Goal: Task Accomplishment & Management: Manage account settings

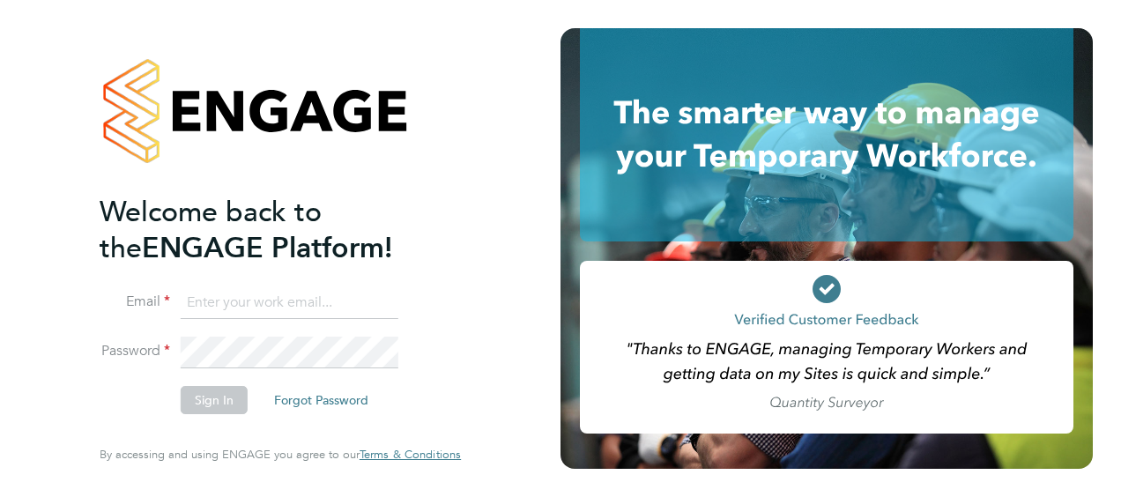
type input "[EMAIL_ADDRESS][PERSON_NAME][DOMAIN_NAME]"
click at [210, 404] on button "Sign In" at bounding box center [214, 400] width 67 height 28
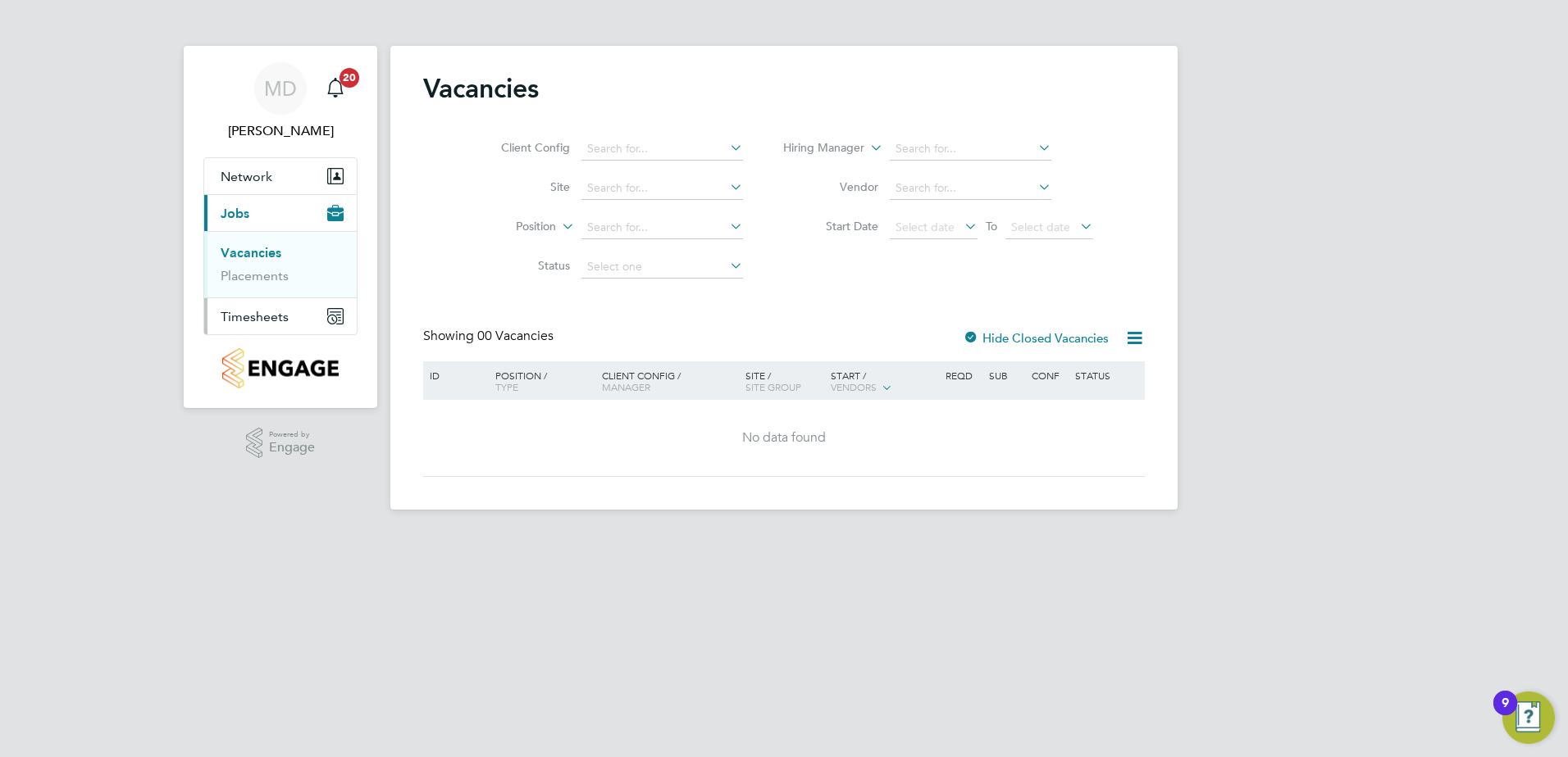
click at [237, 45] on span "Timesheets" at bounding box center [254, 316] width 68 height 16
click at [261, 45] on link "Timesheets" at bounding box center [254, 289] width 68 height 16
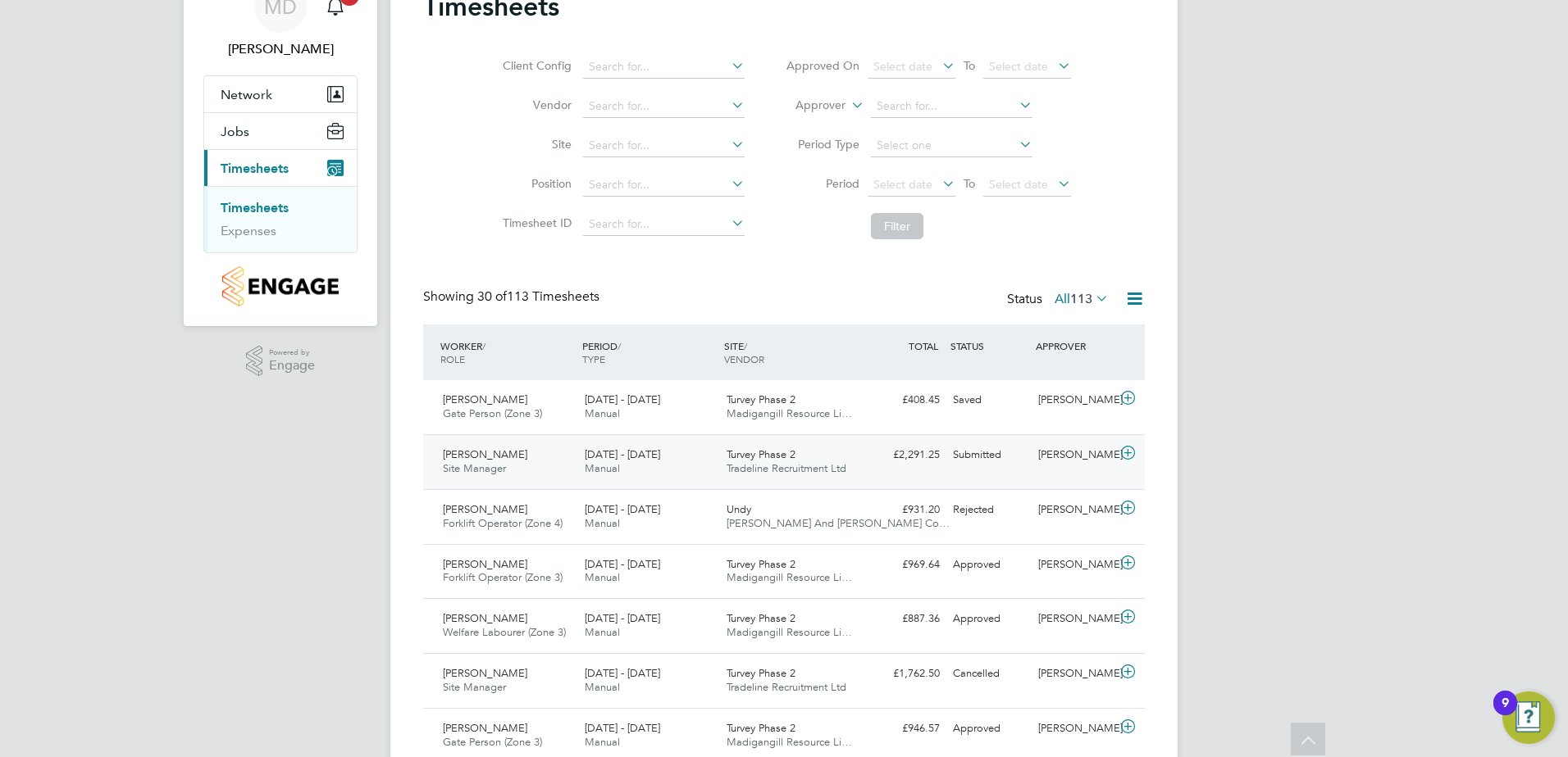
click at [492, 45] on span "Matthew Cain" at bounding box center [485, 454] width 85 height 14
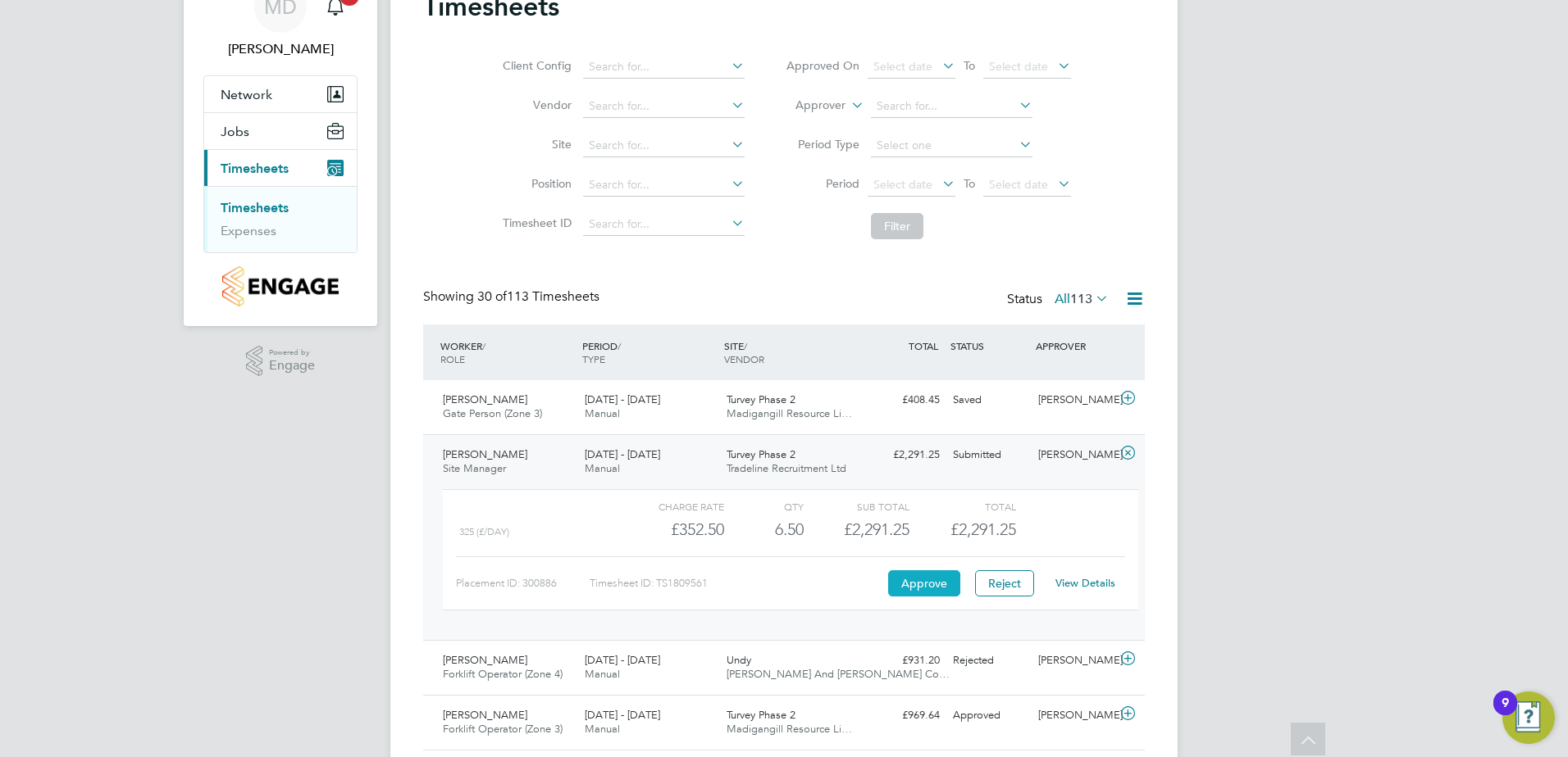
click at [613, 45] on button "Approve" at bounding box center [924, 583] width 73 height 26
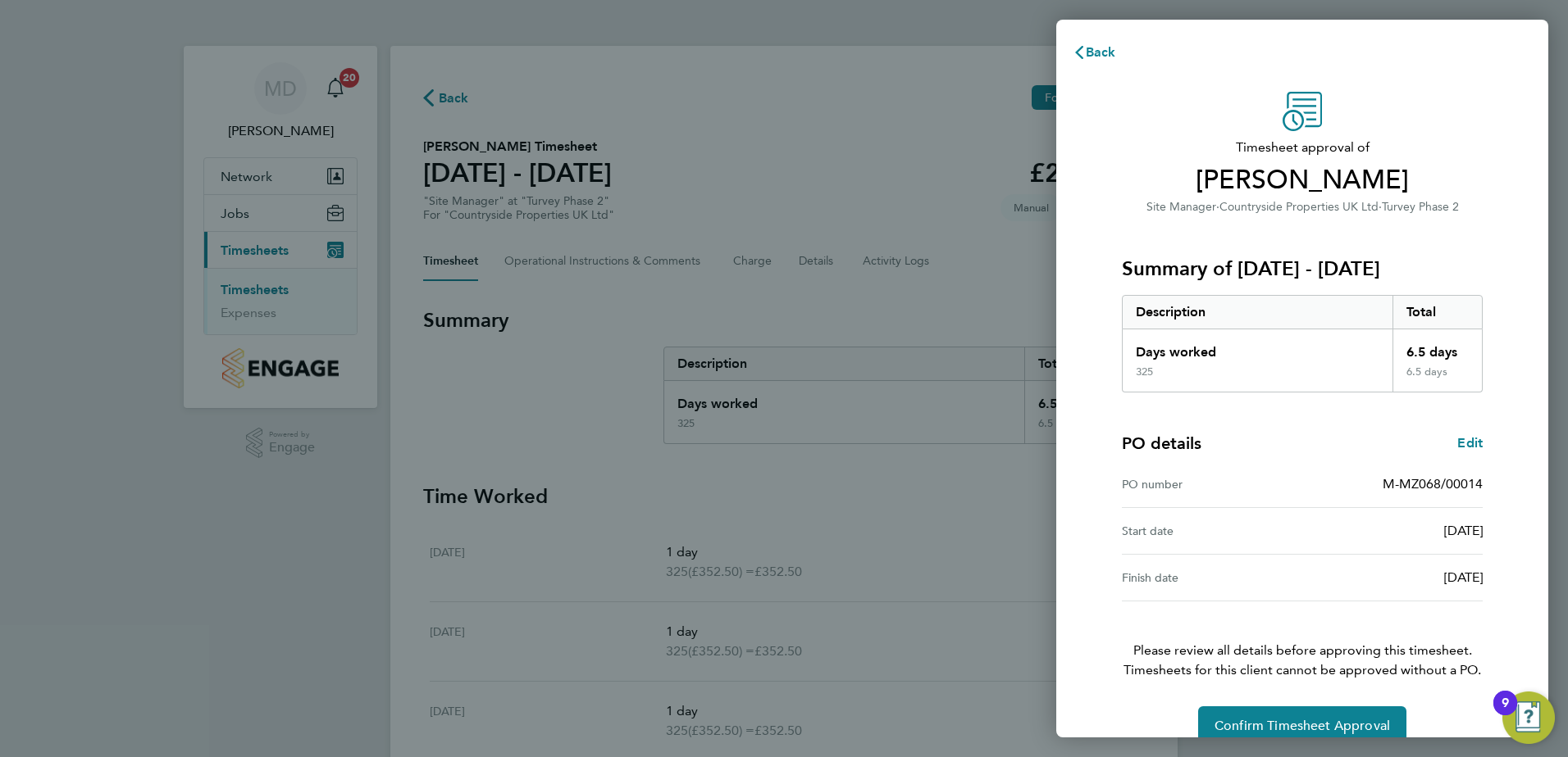
scroll to position [28, 0]
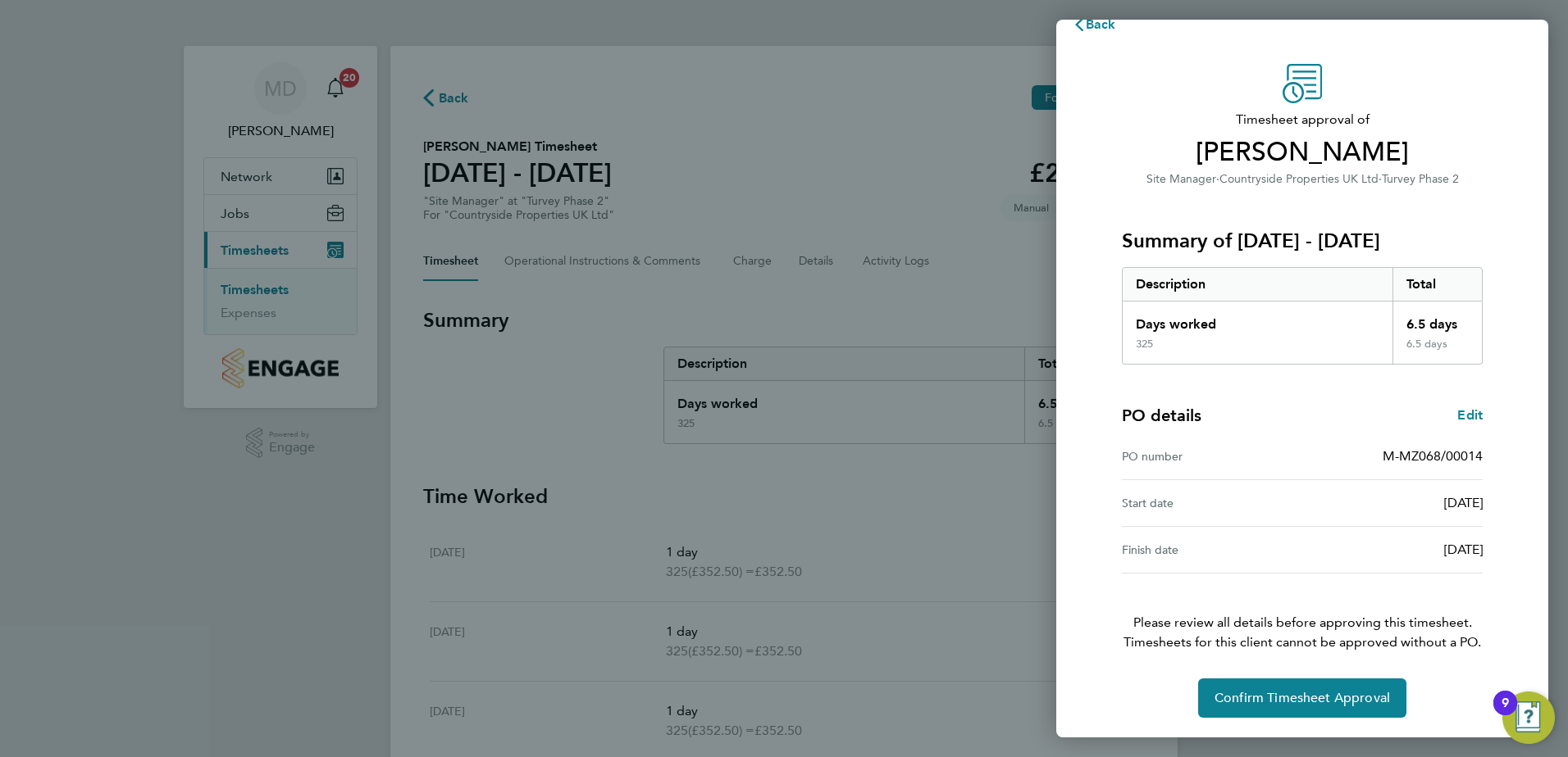
click at [704, 474] on div "Back Timesheet approval of Matthew Cain Site Manager · Countryside Properties U…" at bounding box center [784, 378] width 1568 height 757
click at [1099, 25] on span "Back" at bounding box center [1101, 24] width 31 height 16
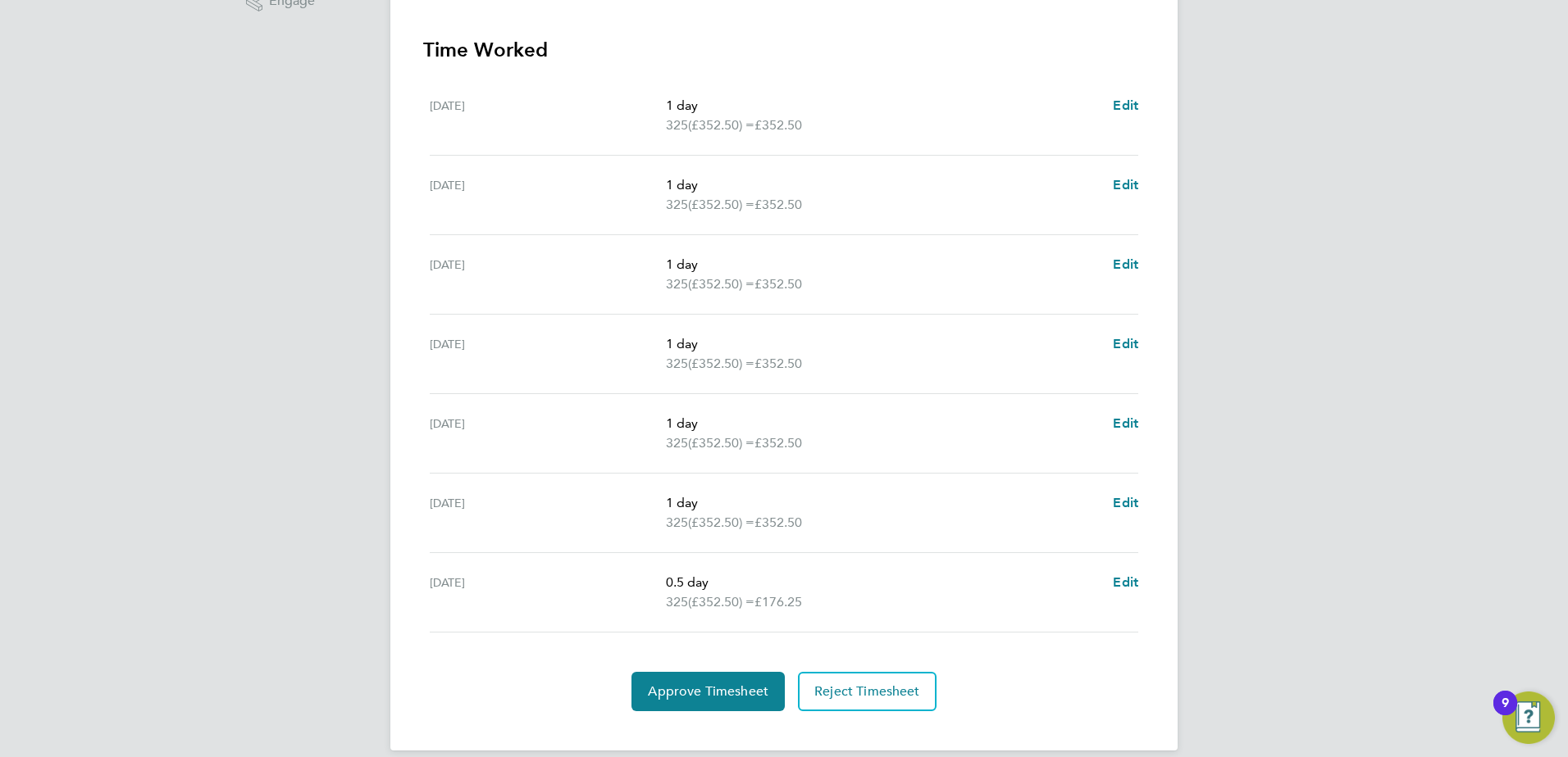
scroll to position [466, 0]
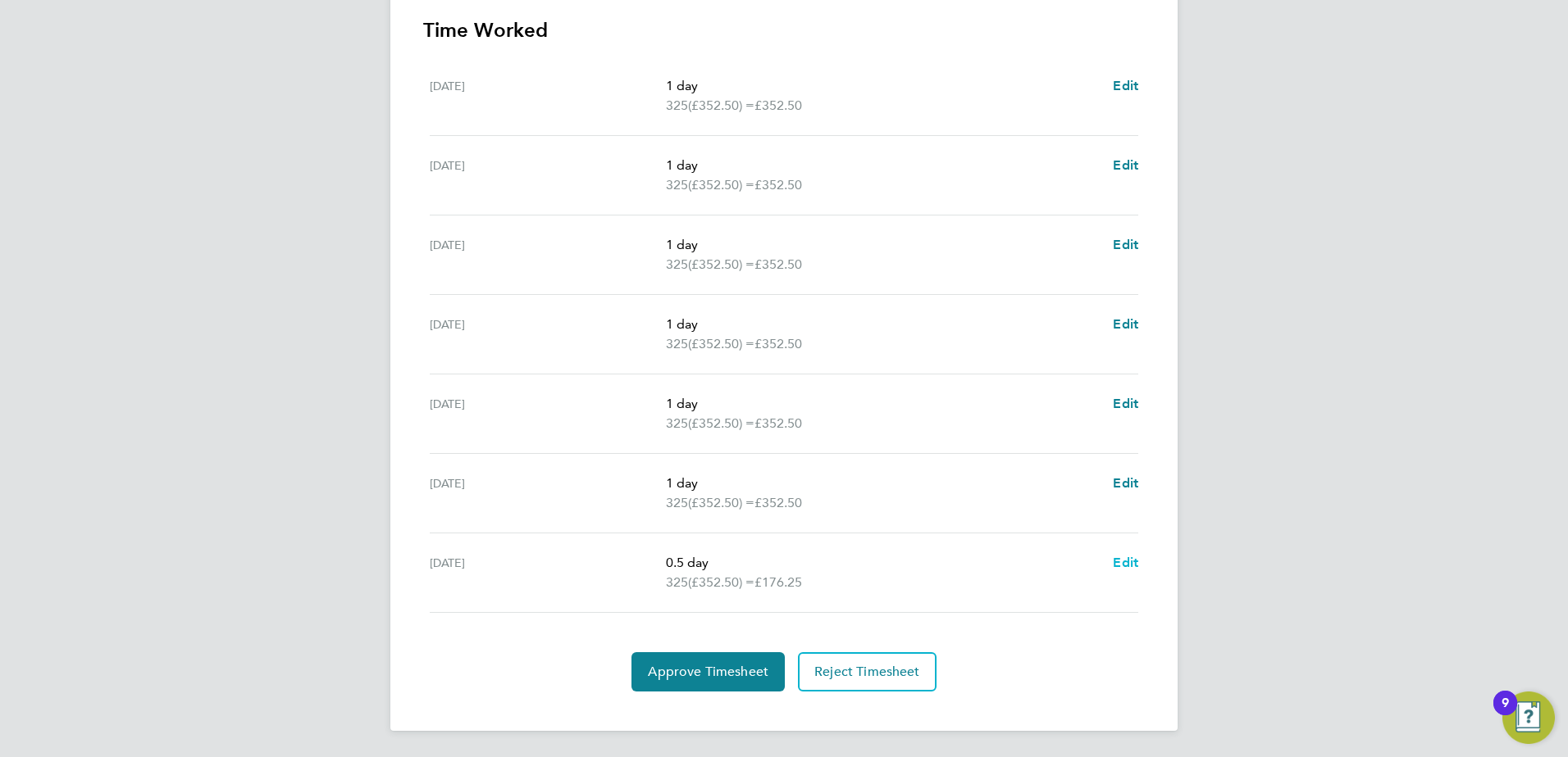
click at [1125, 562] on span "Edit" at bounding box center [1125, 563] width 25 height 16
select select "0.5"
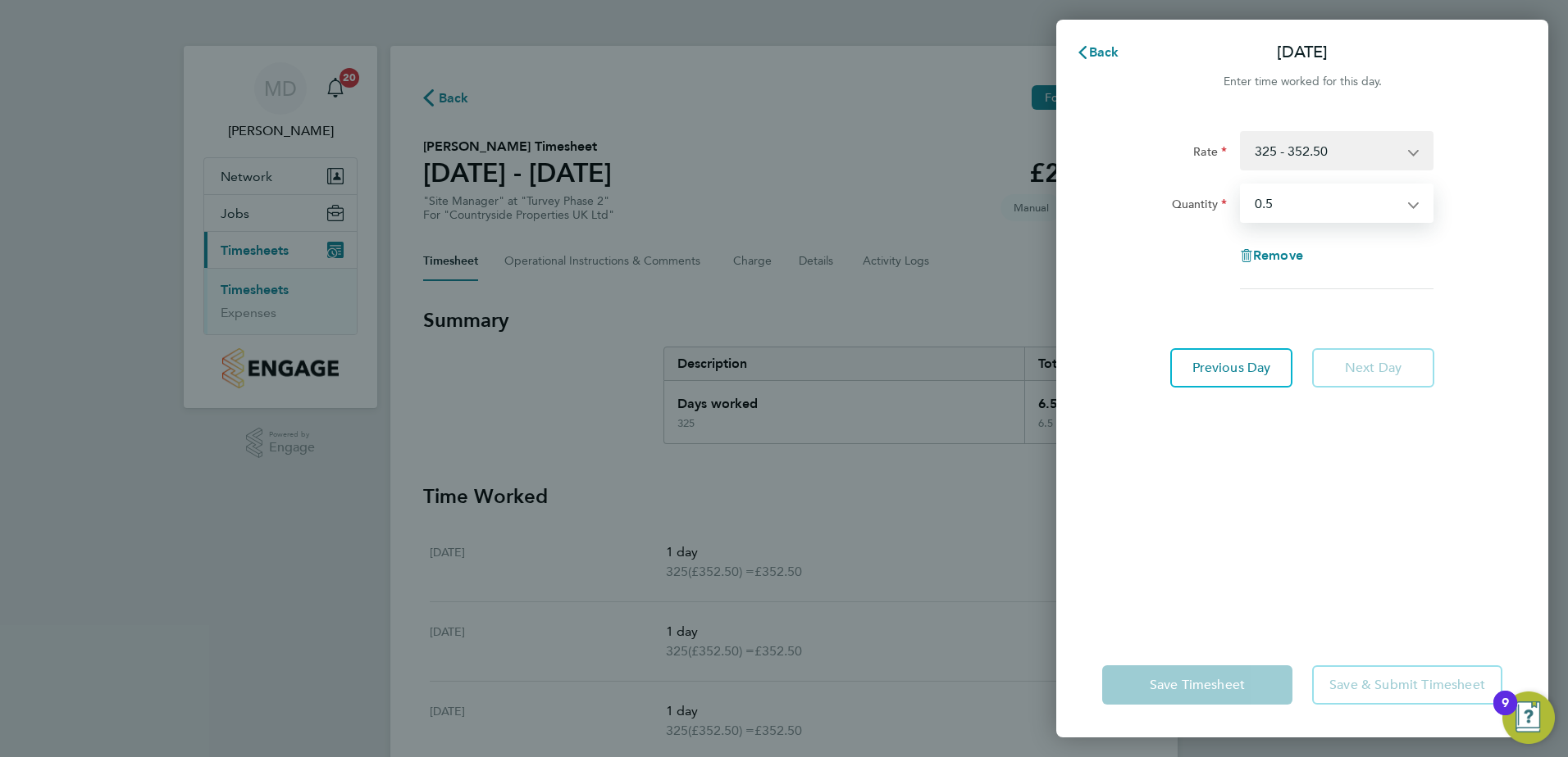
click at [1410, 204] on select "Select quantity 0.5 1" at bounding box center [1326, 203] width 170 height 36
click at [1414, 151] on app-icon-cross-button at bounding box center [1421, 151] width 20 height 36
click at [1267, 252] on span "Remove" at bounding box center [1278, 255] width 50 height 16
select select "null"
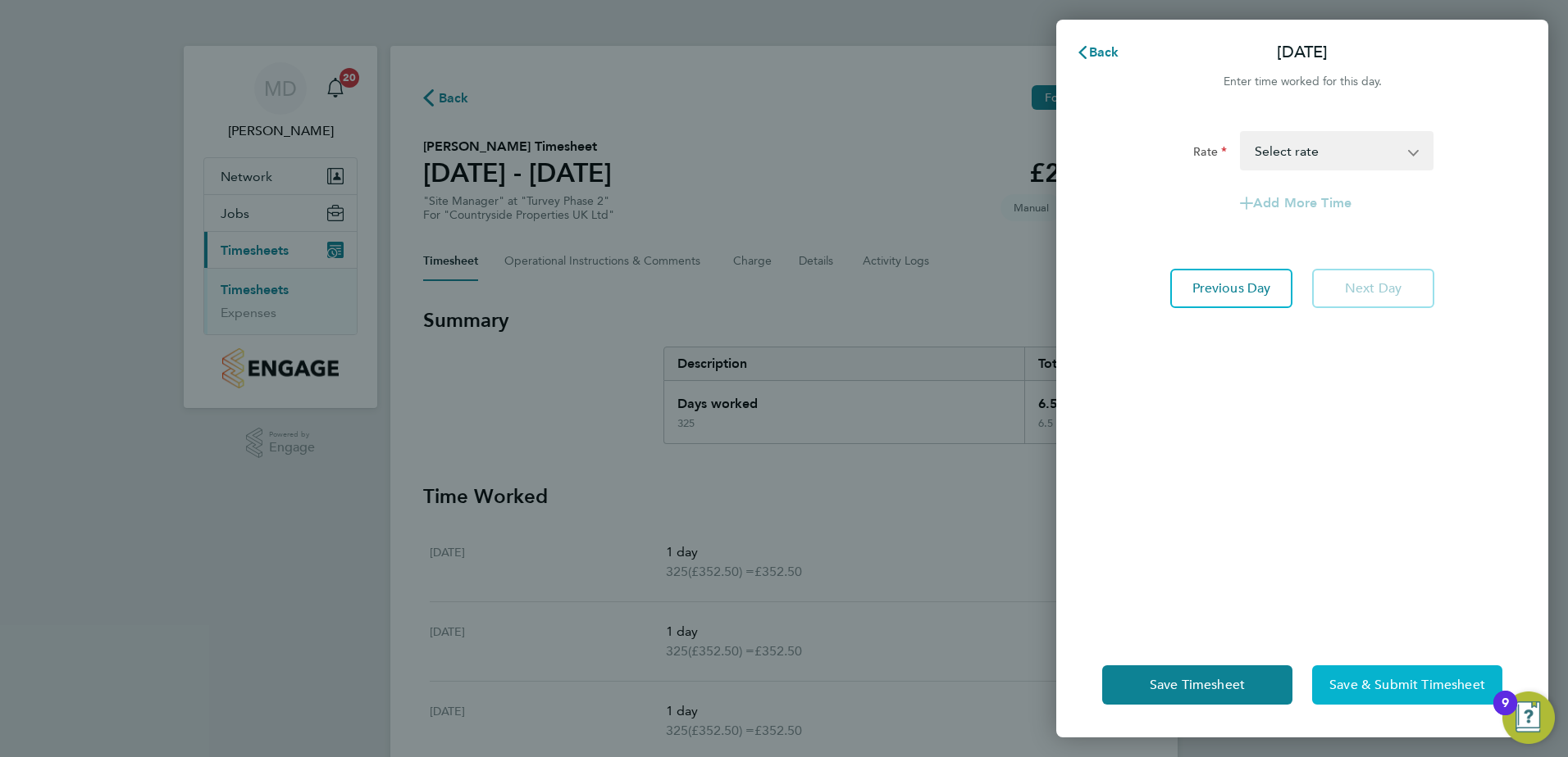
click at [1360, 686] on span "Save & Submit Timesheet" at bounding box center [1406, 685] width 155 height 17
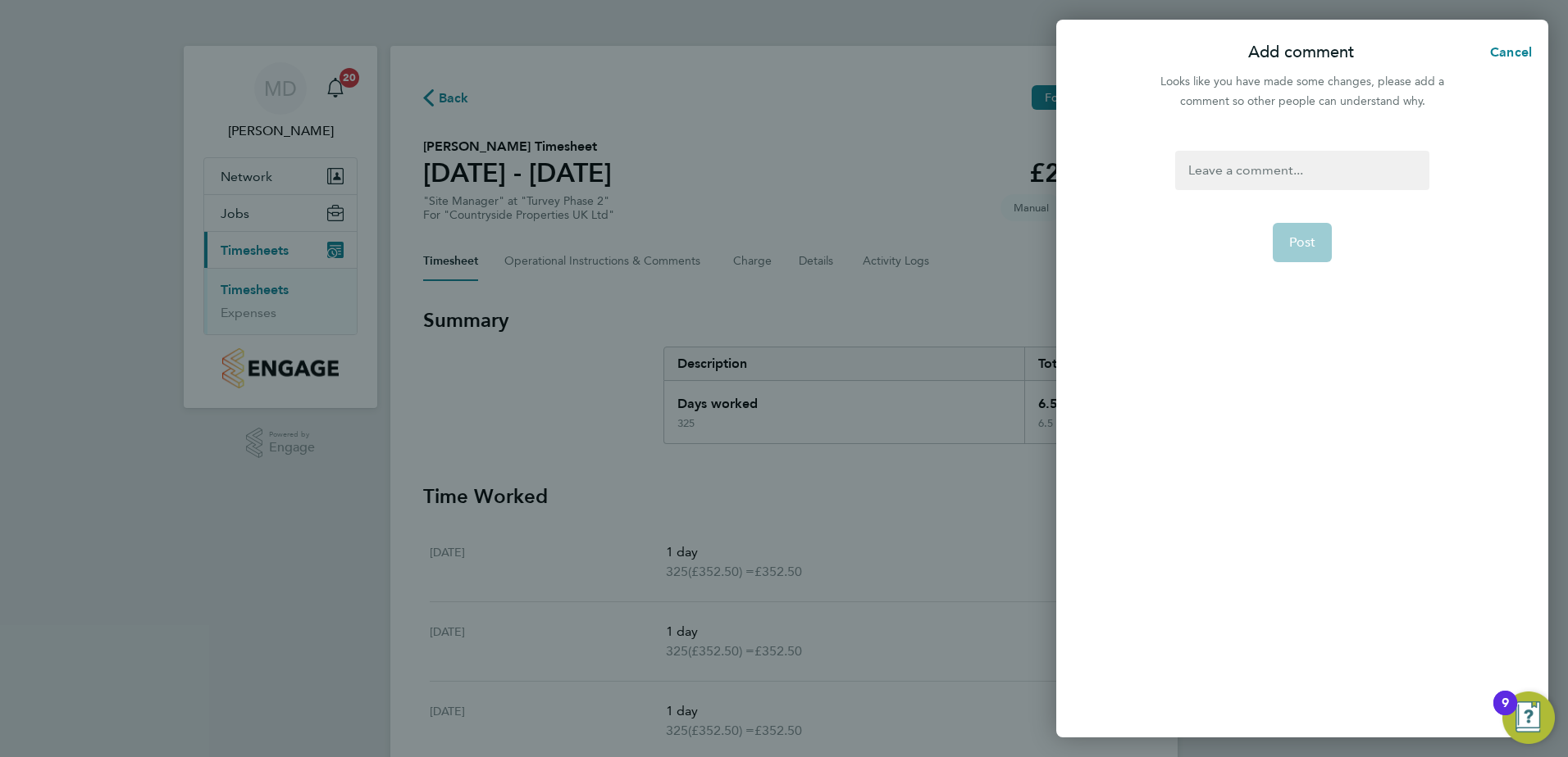
click at [1287, 176] on div at bounding box center [1302, 170] width 253 height 39
click at [1277, 162] on div at bounding box center [1302, 170] width 253 height 39
click at [1322, 232] on button "Post" at bounding box center [1303, 243] width 60 height 39
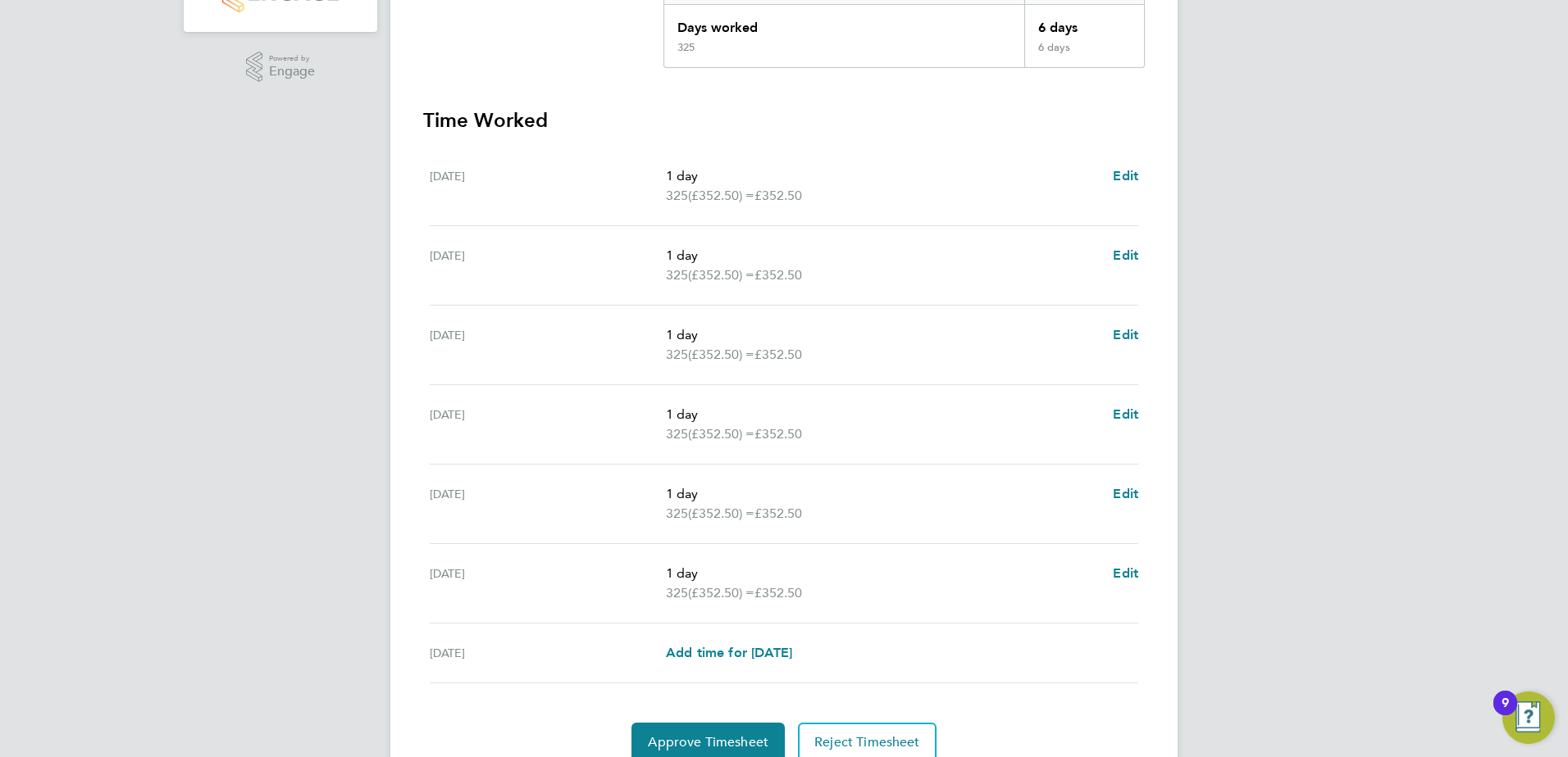
scroll to position [410, 0]
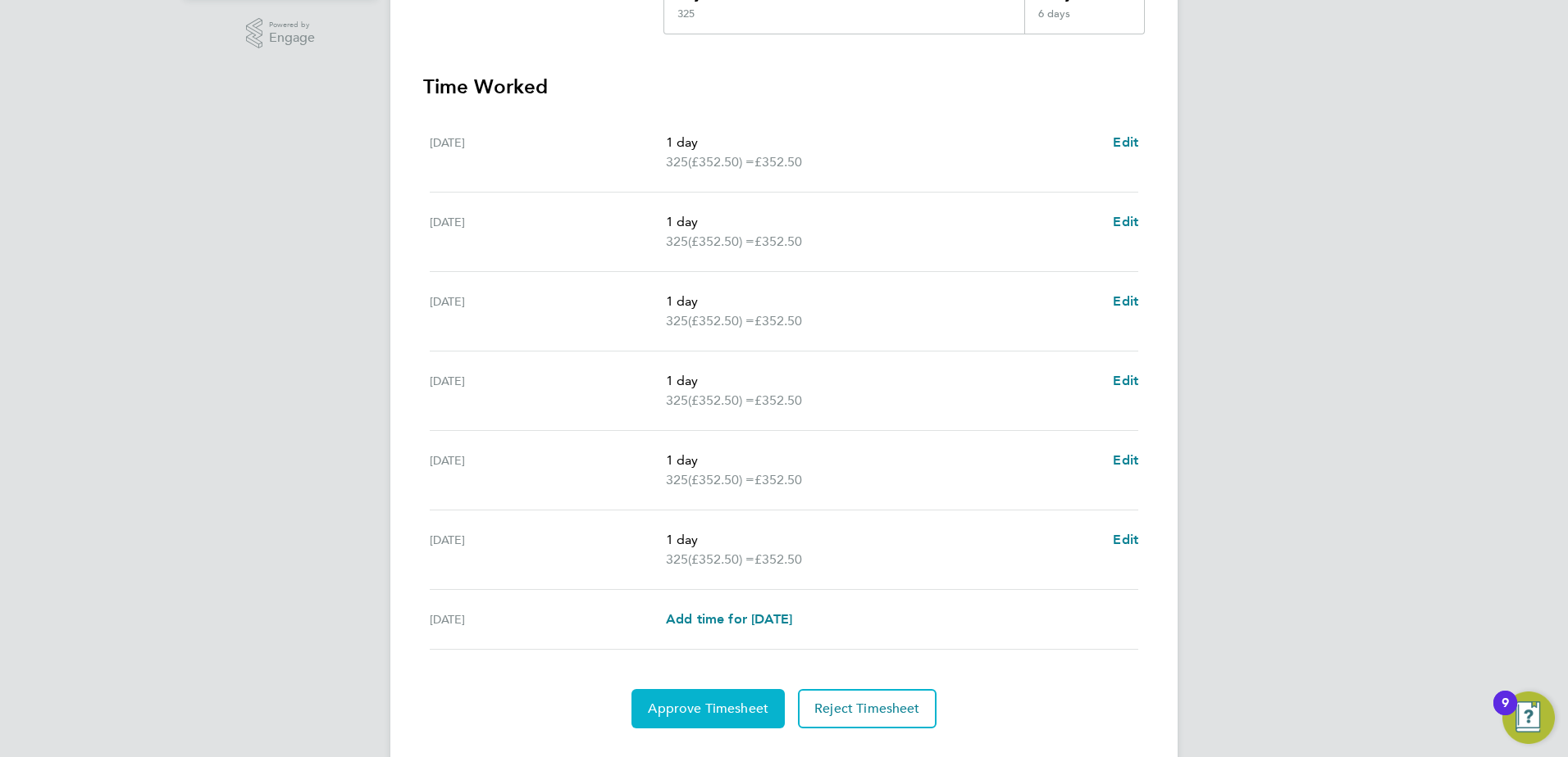
click at [732, 712] on span "Approve Timesheet" at bounding box center [708, 709] width 121 height 17
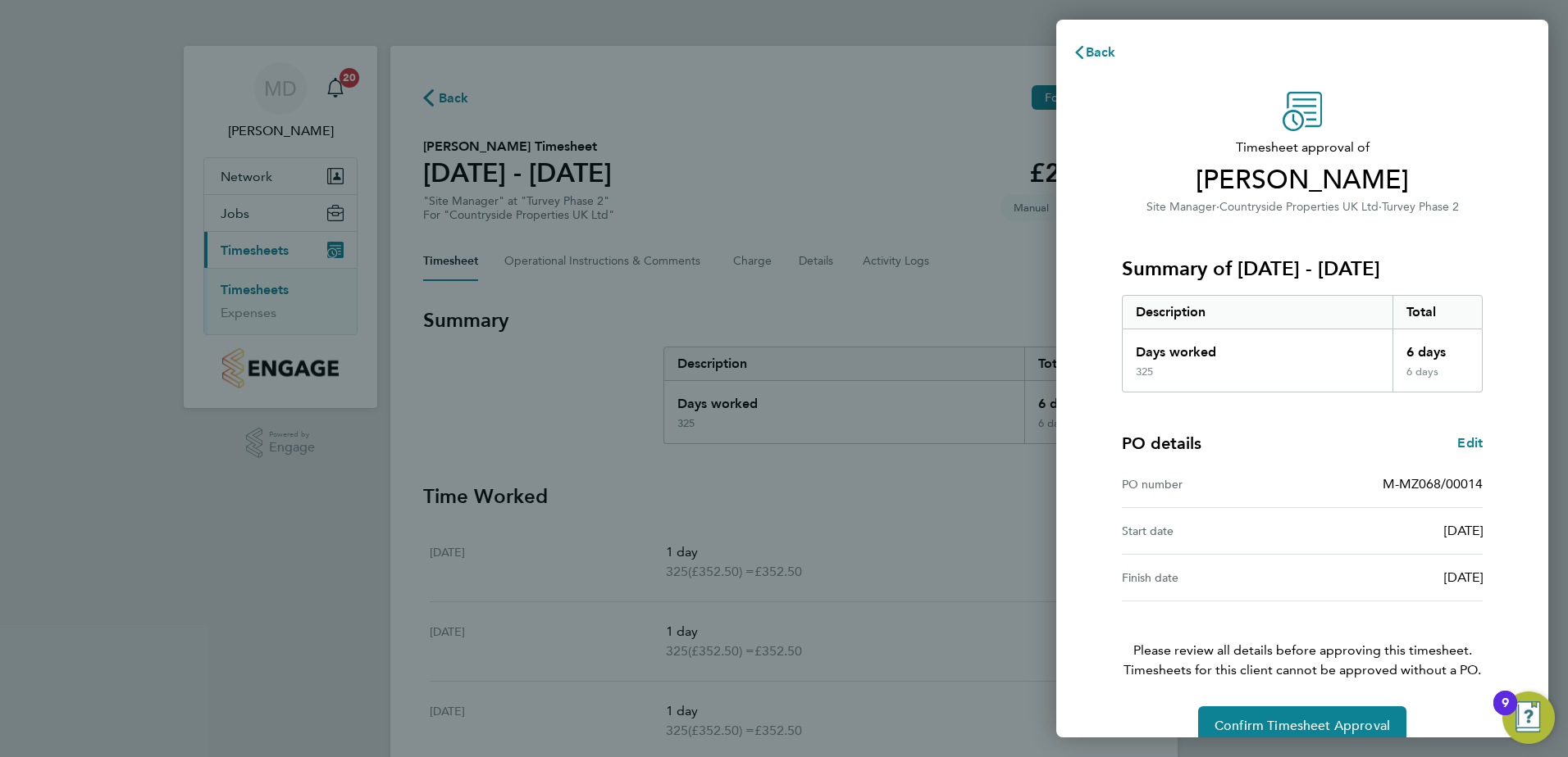
scroll to position [28, 0]
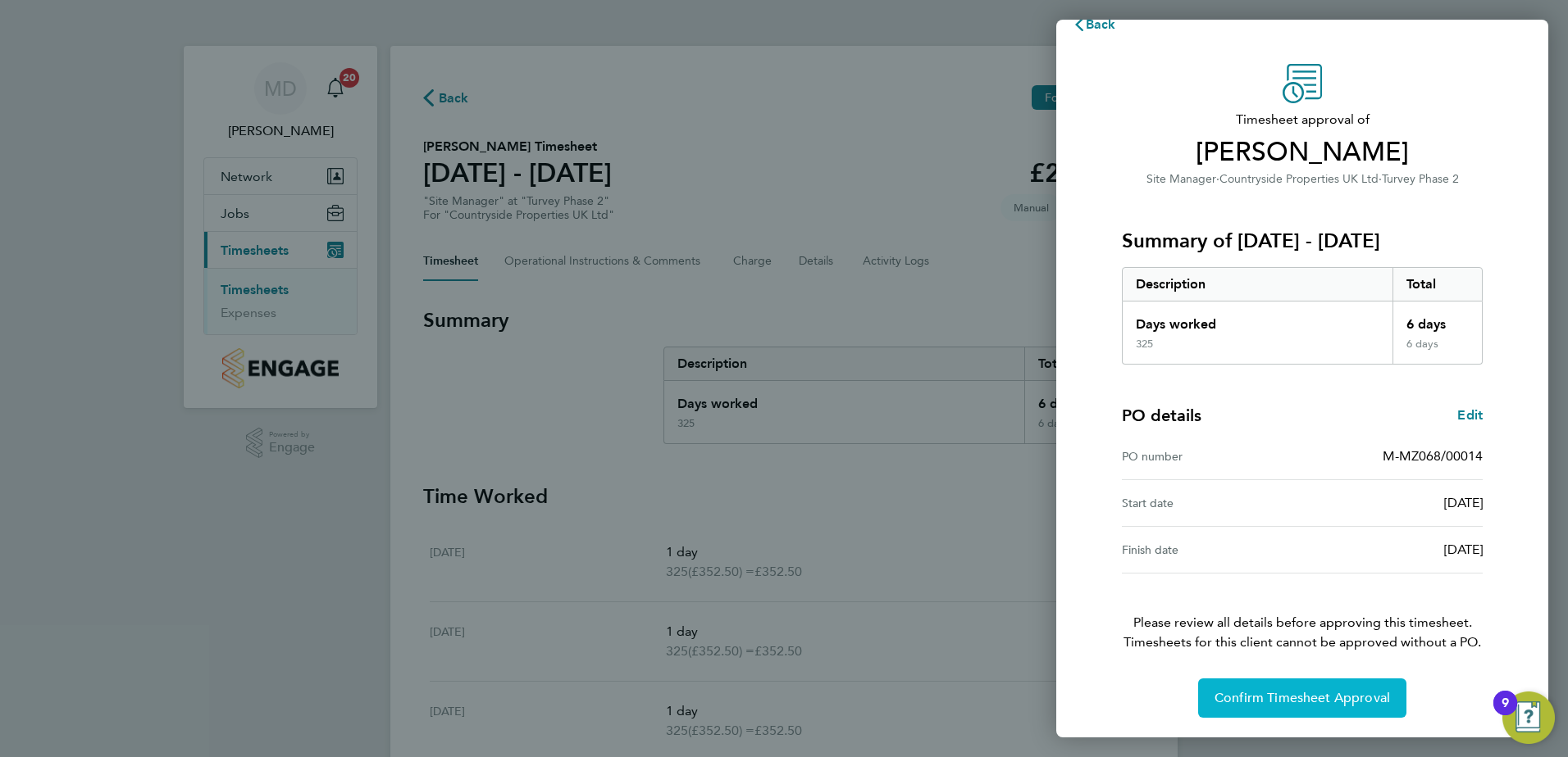
click at [1326, 694] on span "Confirm Timesheet Approval" at bounding box center [1302, 698] width 176 height 17
